Goal: Find specific page/section: Find specific page/section

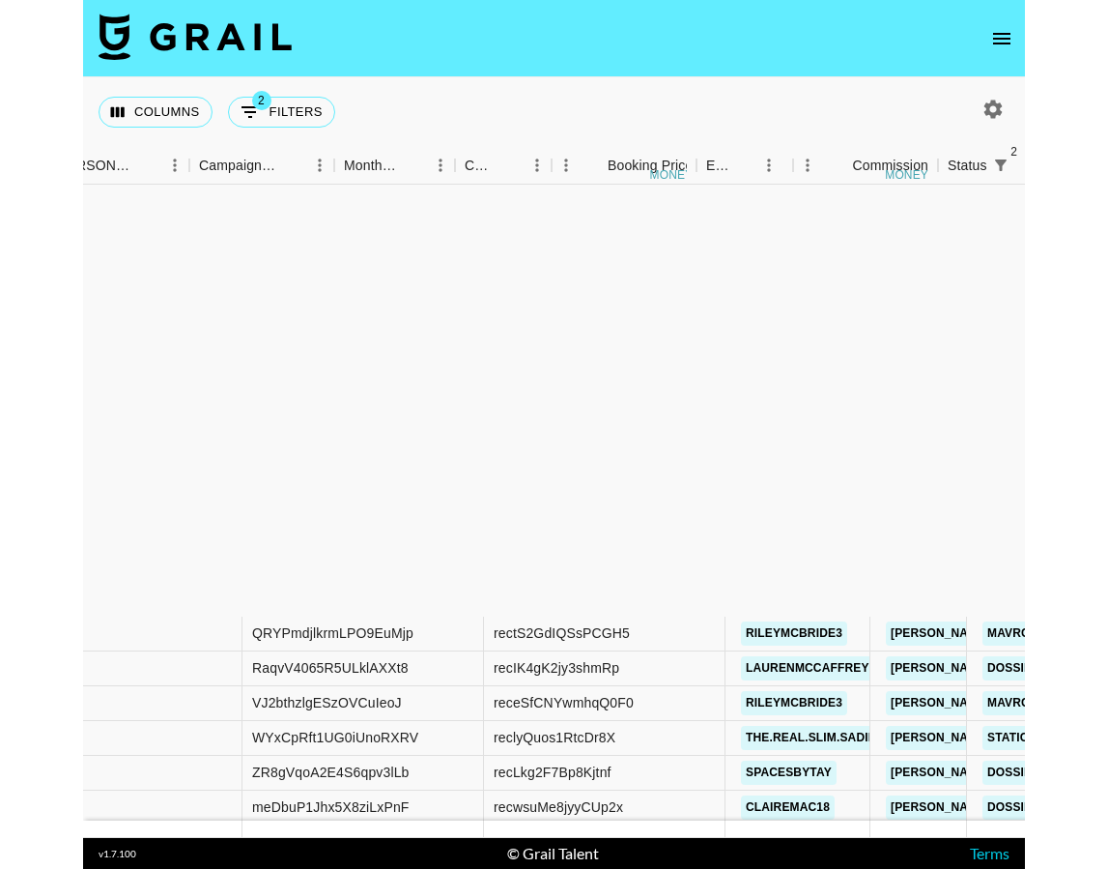
scroll to position [531, 1068]
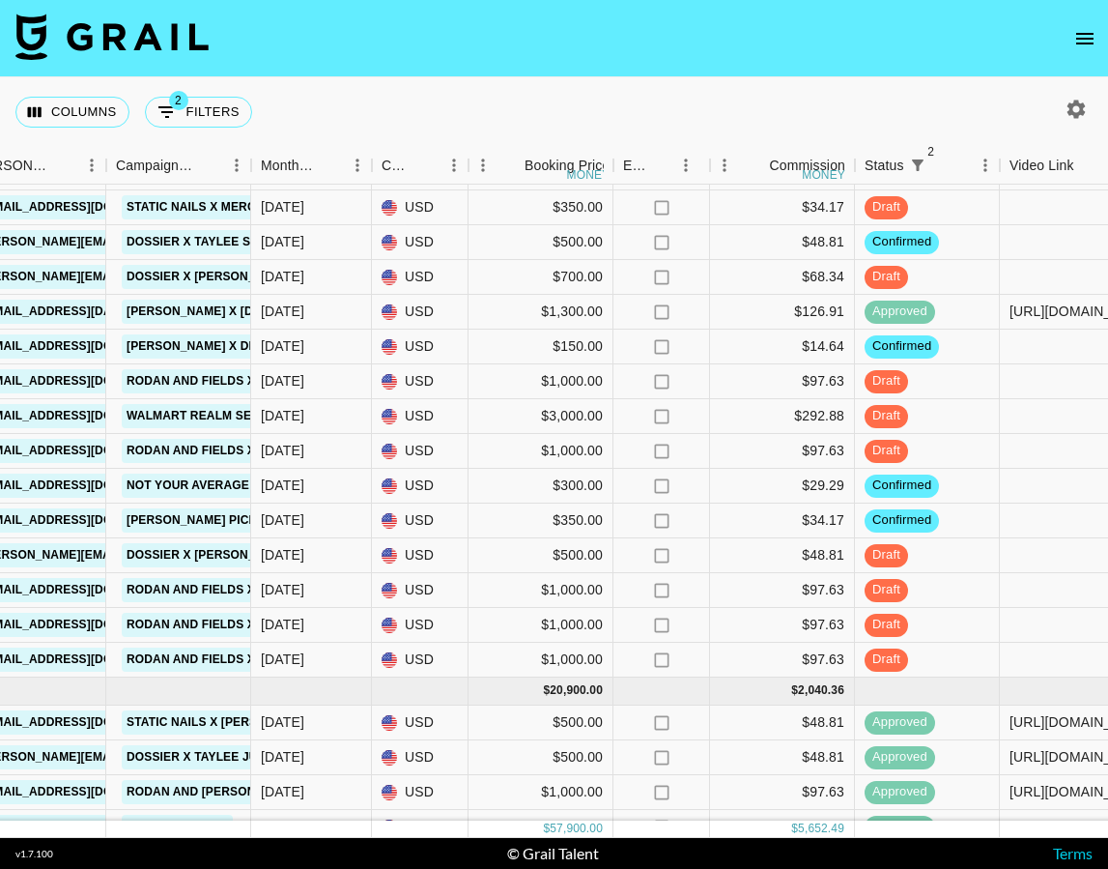
click at [941, 33] on icon "open drawer" at bounding box center [1085, 39] width 17 height 12
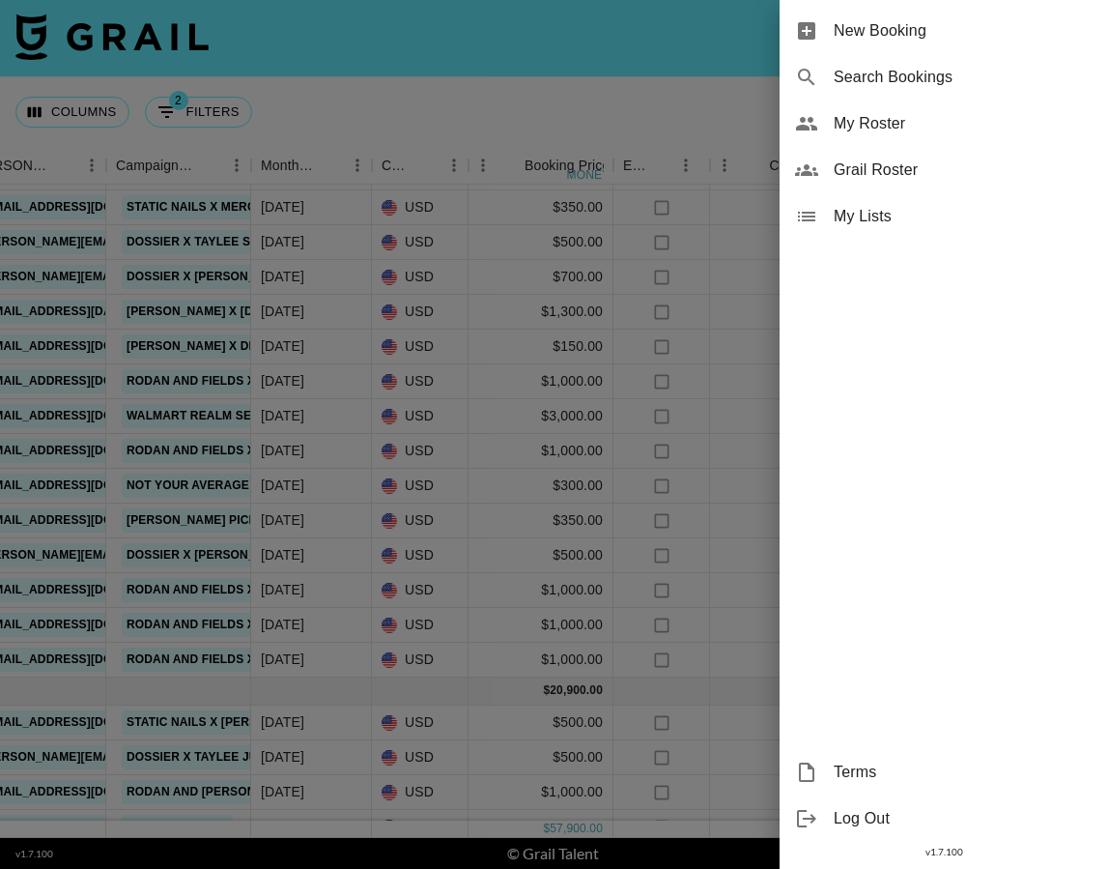
click at [936, 128] on span "My Roster" at bounding box center [963, 123] width 259 height 23
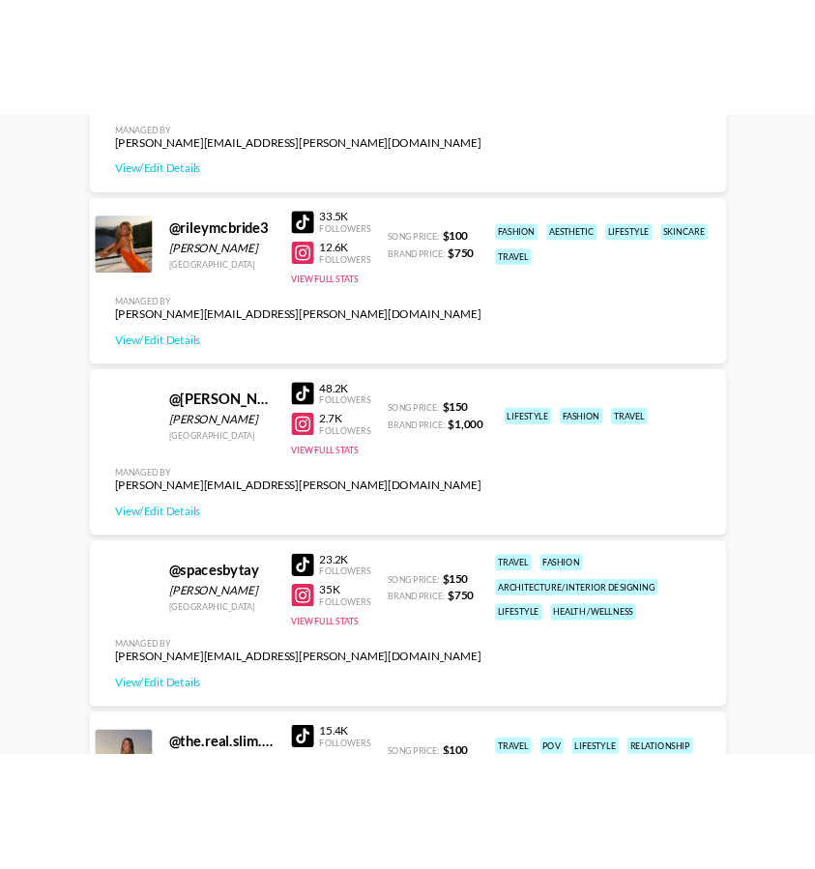
scroll to position [2086, 0]
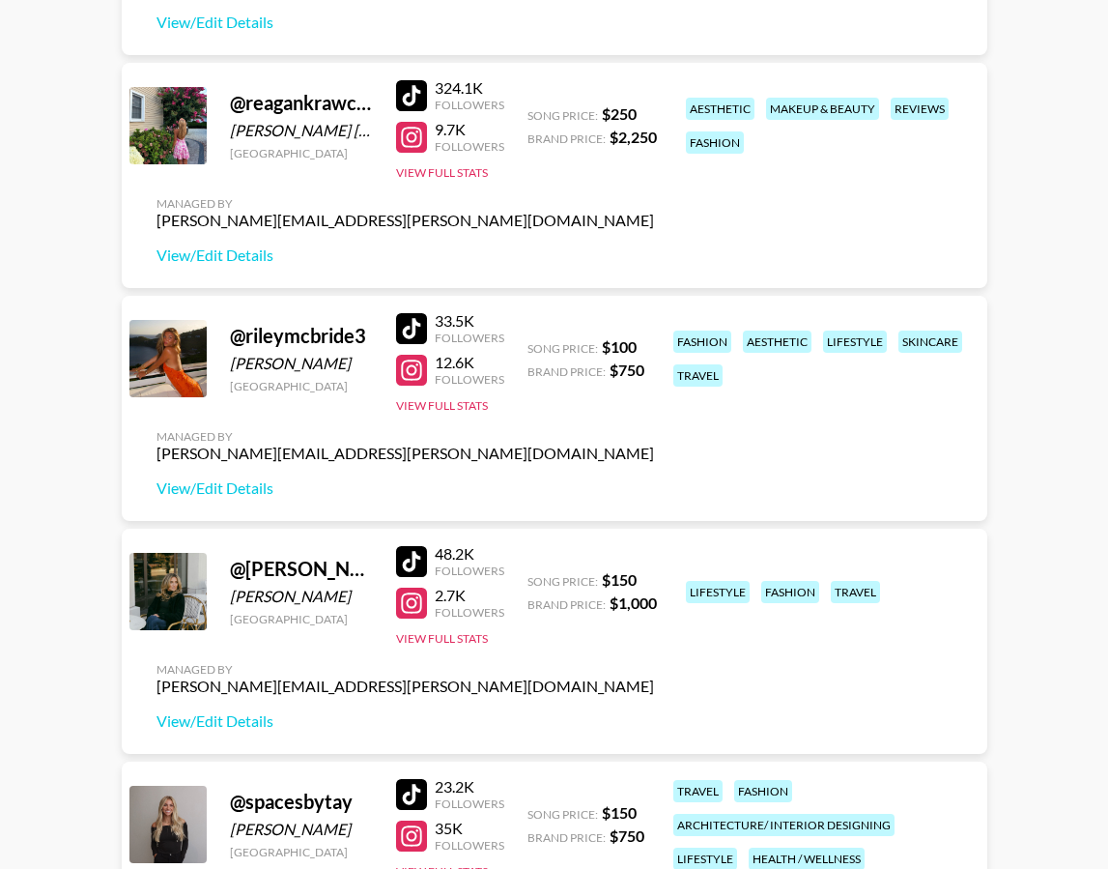
click at [409, 362] on div at bounding box center [411, 370] width 31 height 31
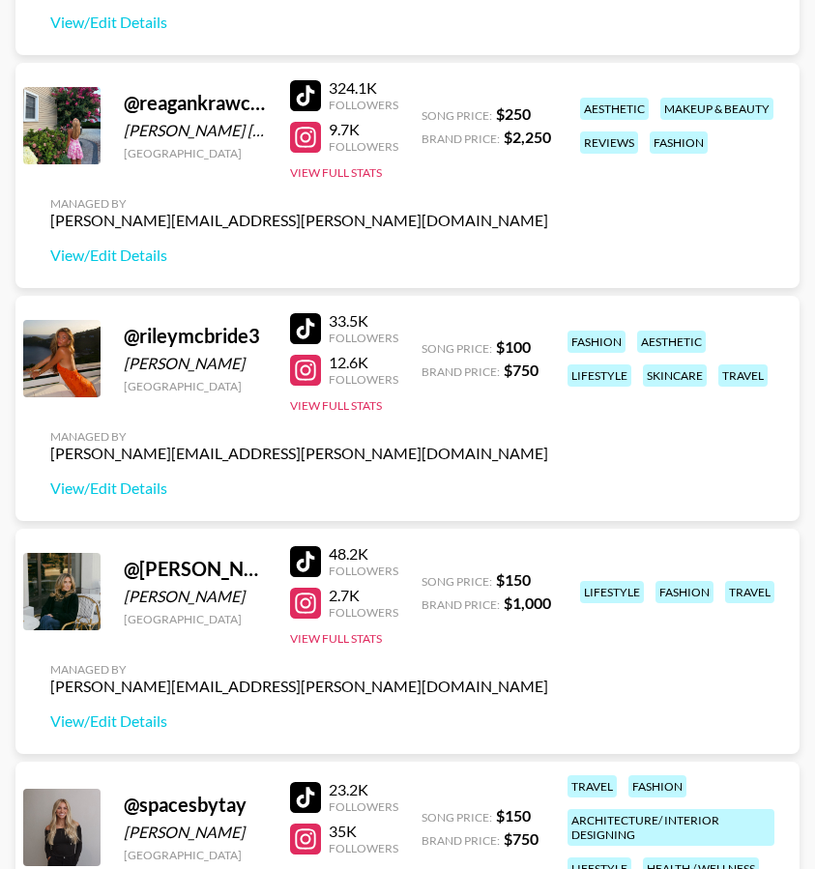
click at [302, 334] on div at bounding box center [305, 328] width 31 height 31
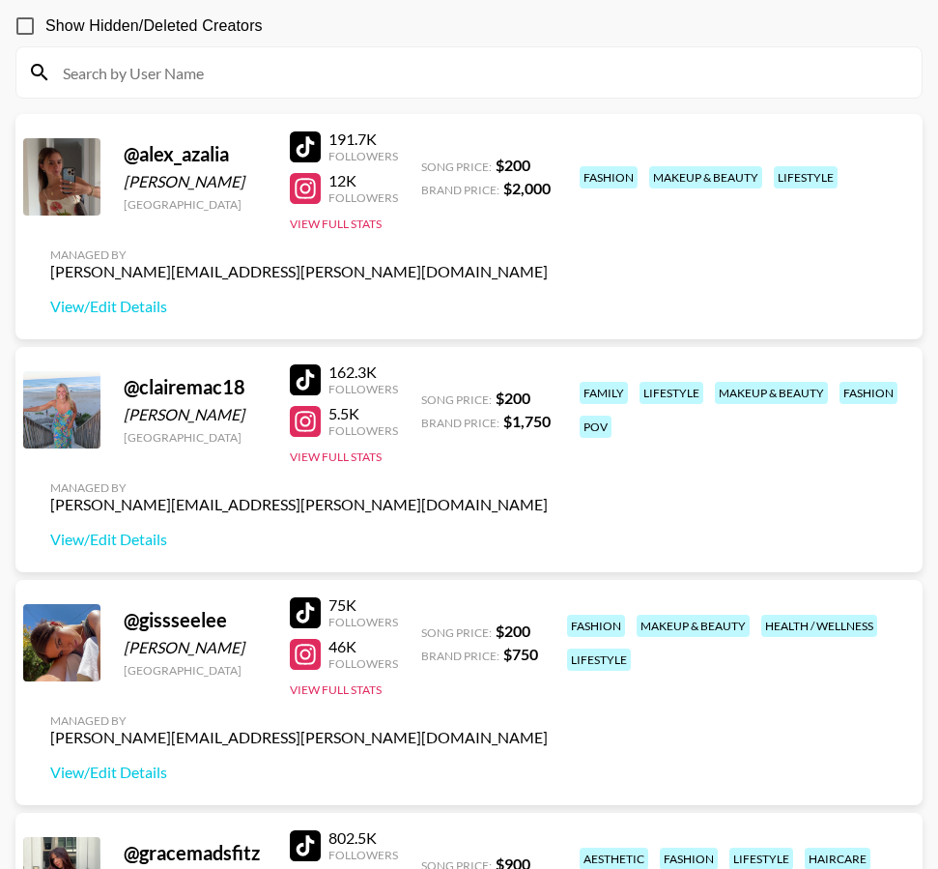
scroll to position [0, 0]
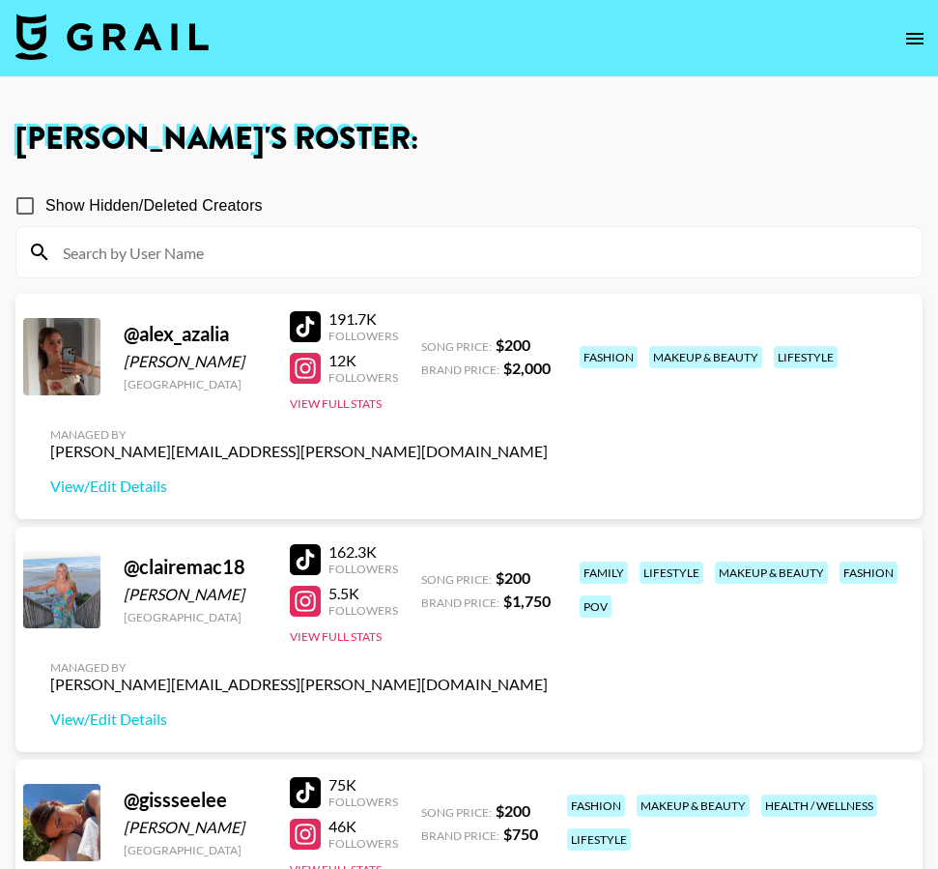
click at [302, 323] on div at bounding box center [305, 326] width 31 height 31
click at [311, 364] on div at bounding box center [305, 368] width 31 height 31
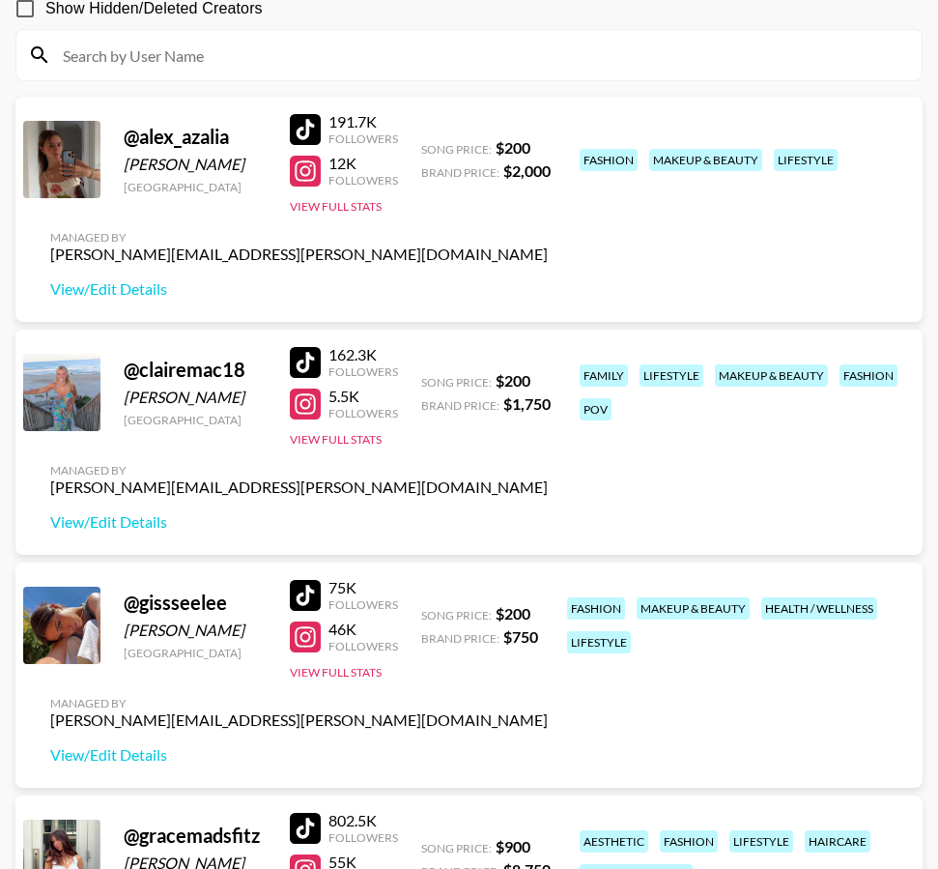
click at [304, 400] on div at bounding box center [305, 404] width 31 height 31
click at [306, 354] on div at bounding box center [305, 362] width 31 height 31
